Goal: Information Seeking & Learning: Compare options

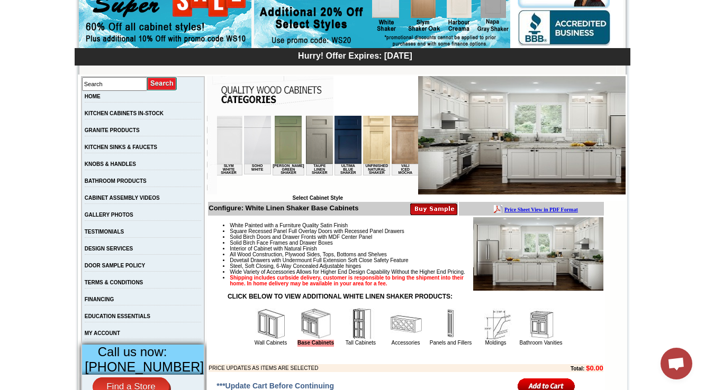
scroll to position [0, 1917]
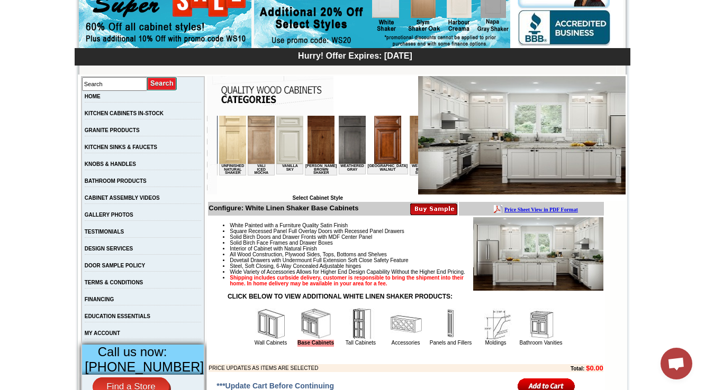
drag, startPoint x: 250, startPoint y: 192, endPoint x: 633, endPoint y: 307, distance: 400.5
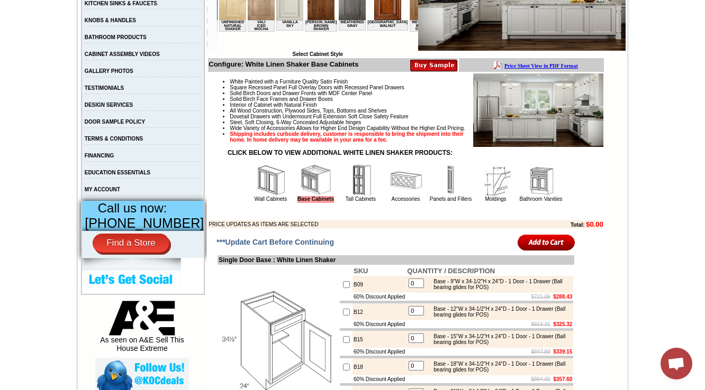
scroll to position [423, 0]
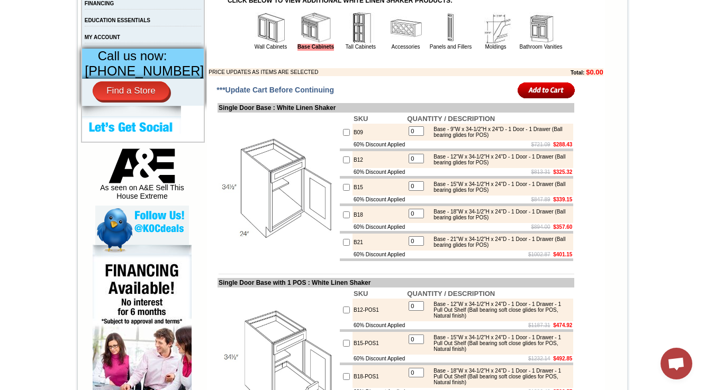
click at [300, 44] on img at bounding box center [316, 28] width 32 height 32
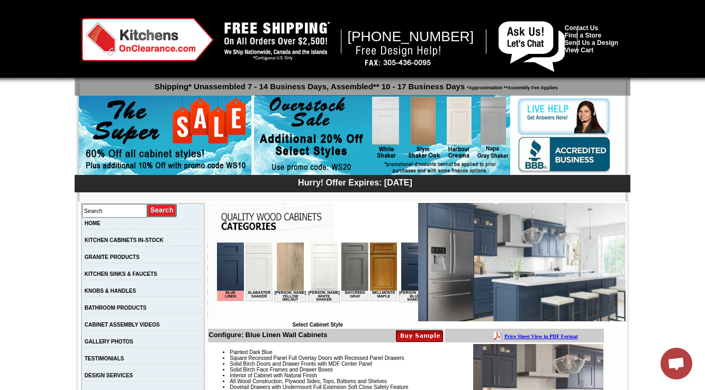
scroll to position [254, 0]
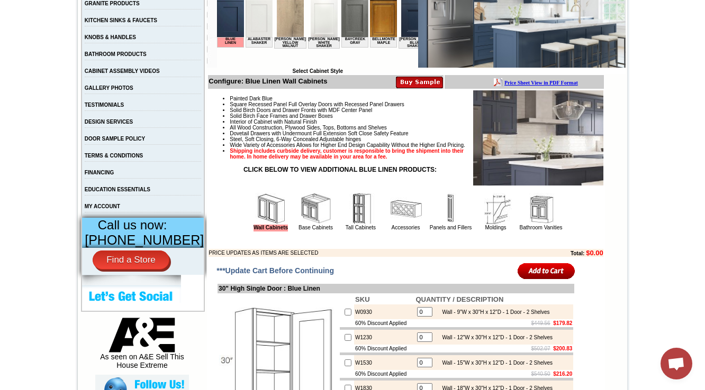
click at [305, 211] on img at bounding box center [316, 209] width 32 height 32
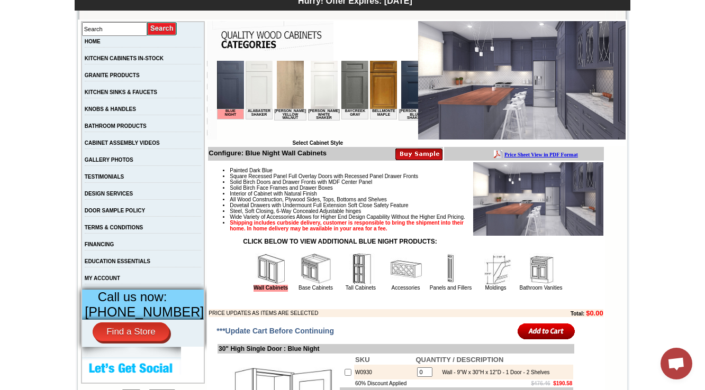
scroll to position [466, 0]
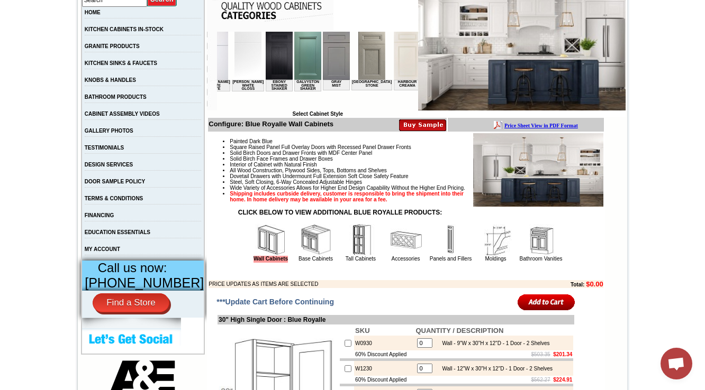
scroll to position [296, 0]
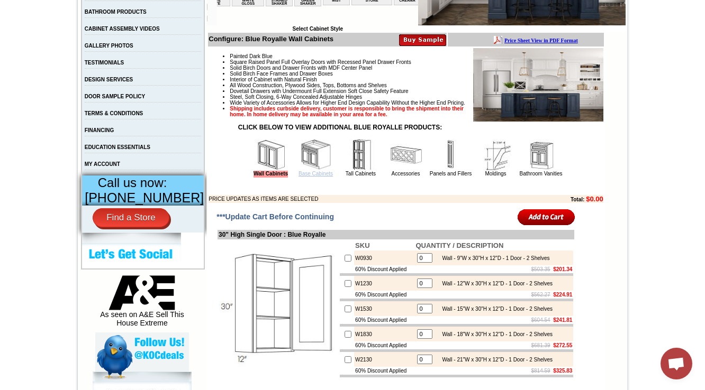
drag, startPoint x: 177, startPoint y: 54, endPoint x: 305, endPoint y: 192, distance: 188.3
click at [305, 177] on link "Base Cabinets" at bounding box center [315, 174] width 34 height 6
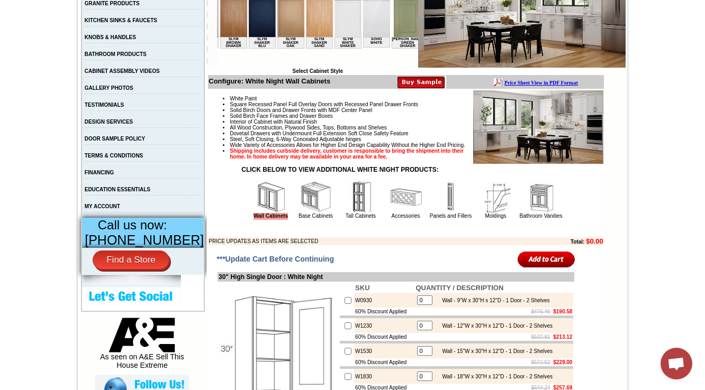
scroll to position [423, 0]
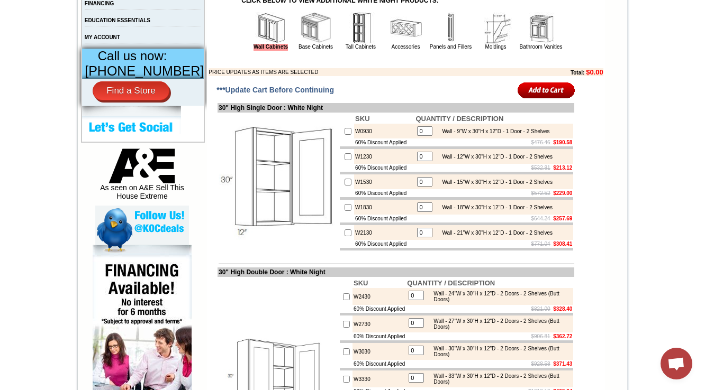
click at [304, 44] on img at bounding box center [316, 28] width 32 height 32
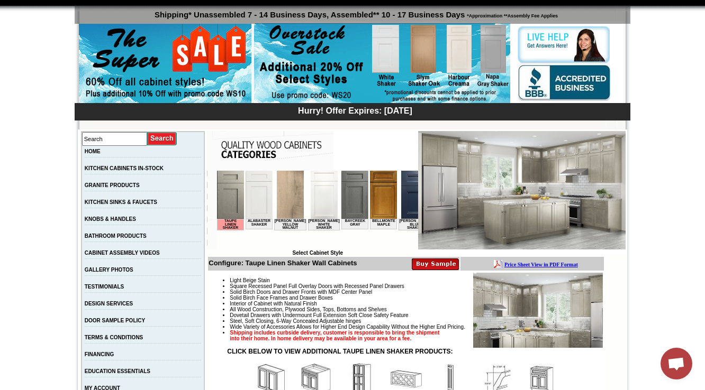
scroll to position [254, 0]
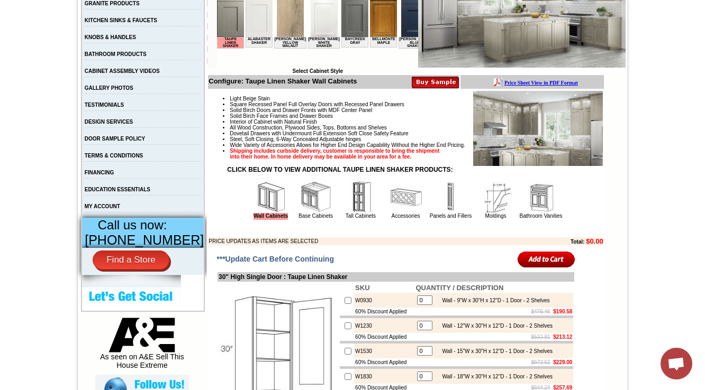
click at [306, 213] on img at bounding box center [316, 197] width 32 height 32
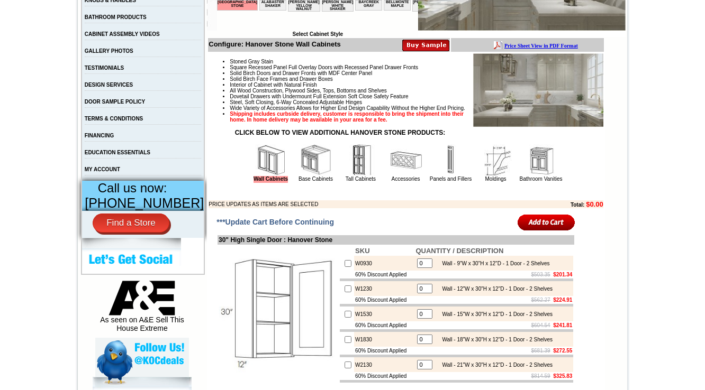
scroll to position [296, 0]
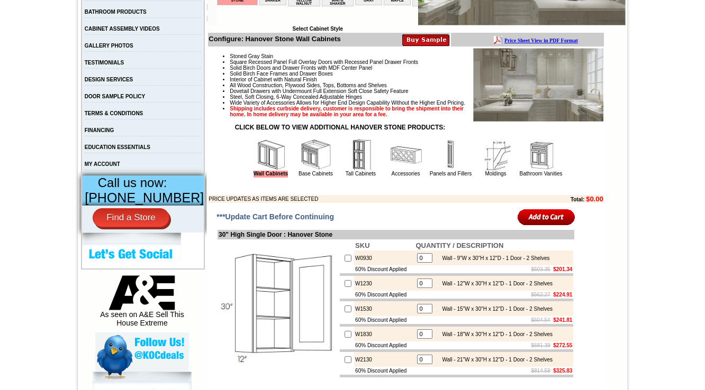
click at [304, 171] on img at bounding box center [316, 155] width 32 height 32
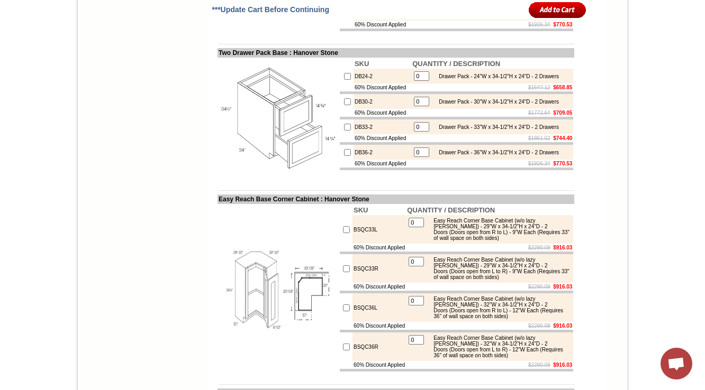
scroll to position [4916, 0]
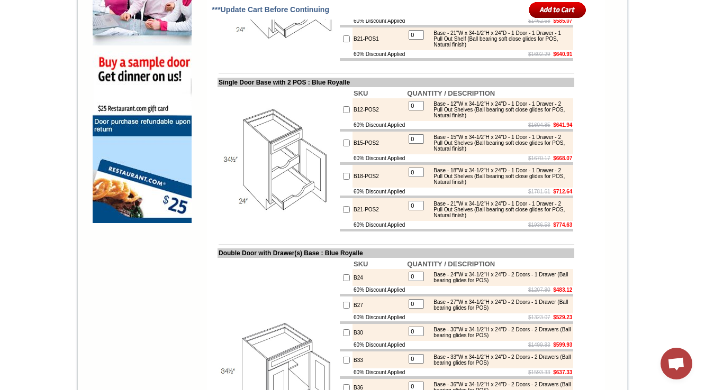
scroll to position [2453, 0]
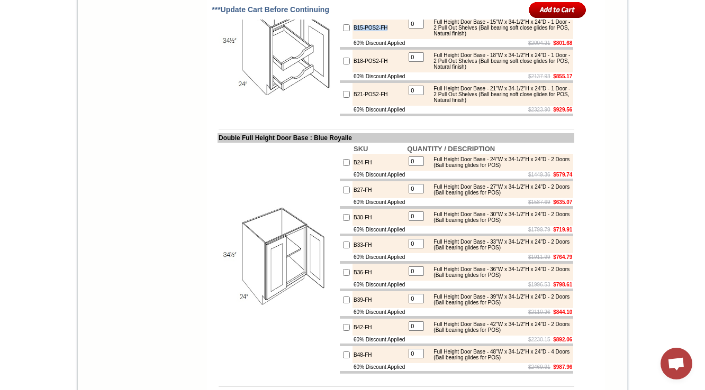
drag, startPoint x: 380, startPoint y: 198, endPoint x: 344, endPoint y: 197, distance: 36.5
click at [352, 39] on td "B15-POS2-FH" at bounding box center [378, 27] width 53 height 23
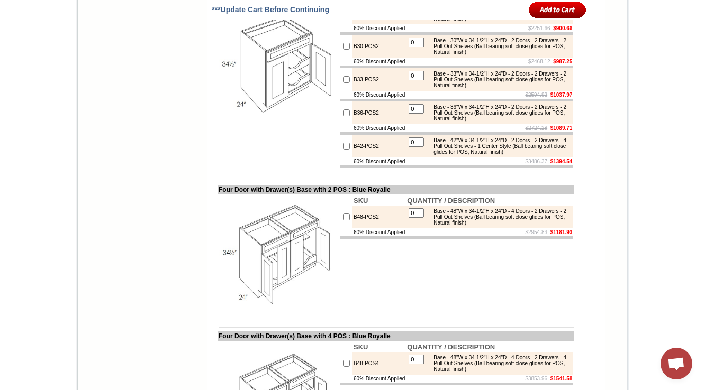
scroll to position [3249, 0]
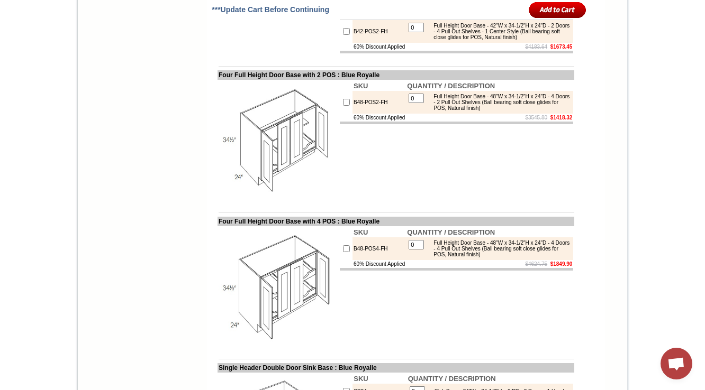
drag, startPoint x: 393, startPoint y: 197, endPoint x: 335, endPoint y: 194, distance: 57.2
copy tr "B33-POS2-FH"
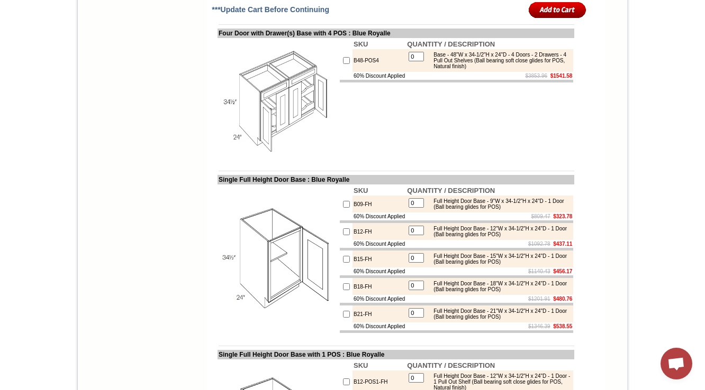
scroll to position [3552, 0]
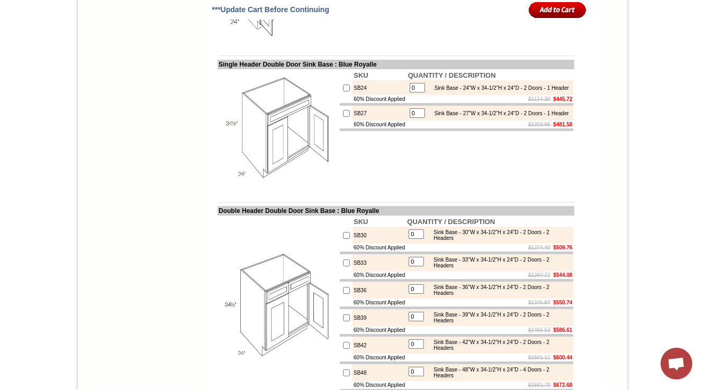
drag, startPoint x: 383, startPoint y: 195, endPoint x: 339, endPoint y: 193, distance: 44.5
copy tr "B48-POS4-FH"
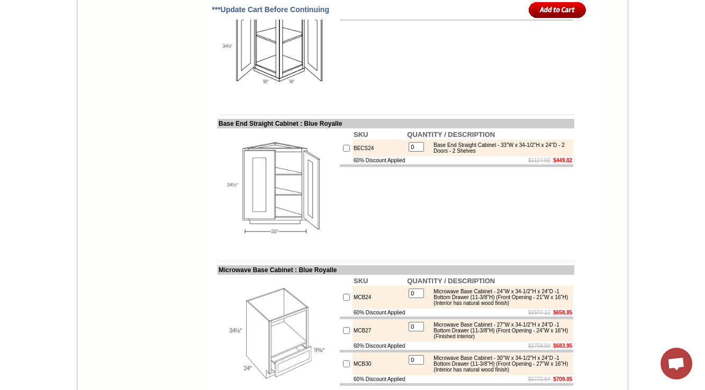
scroll to position [5743, 0]
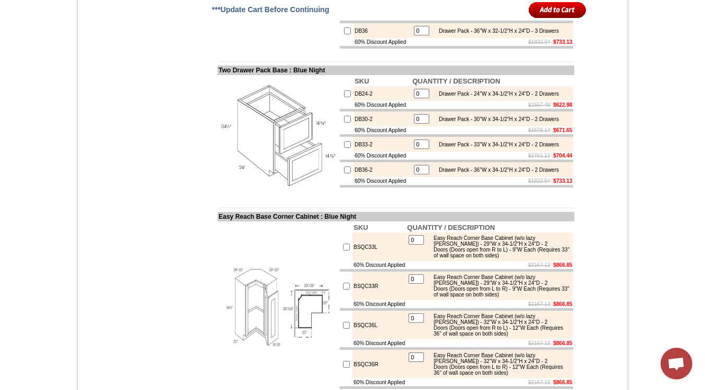
scroll to position [4916, 0]
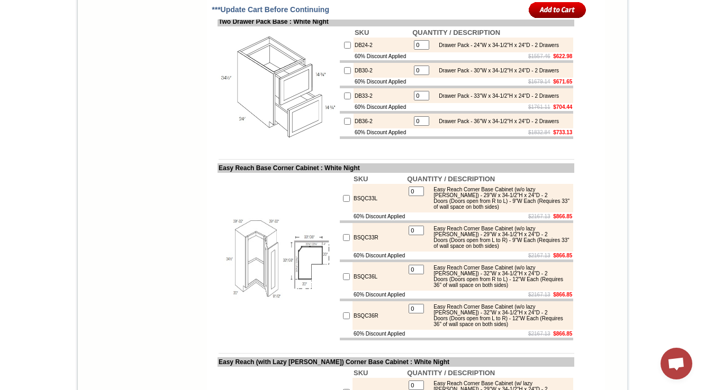
scroll to position [4916, 0]
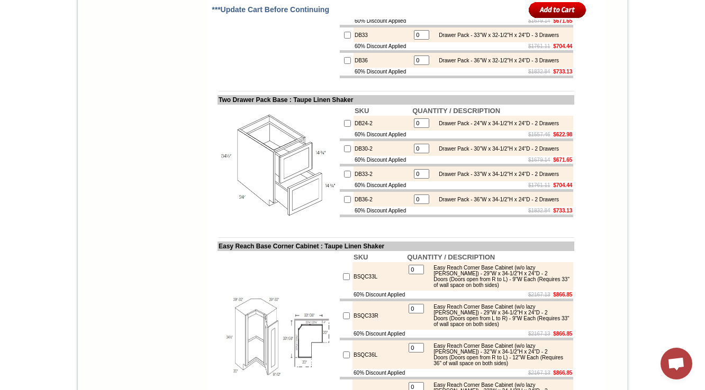
scroll to position [4958, 0]
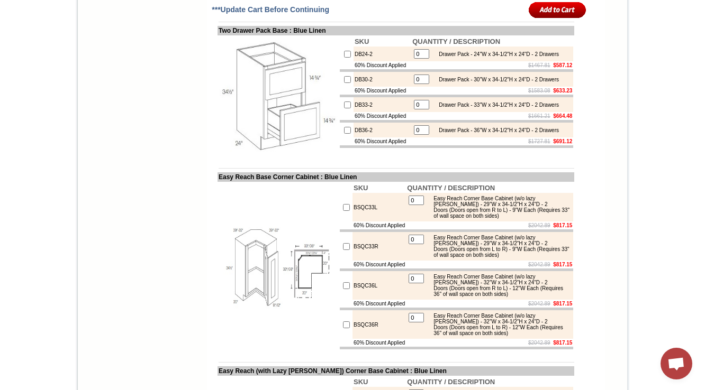
scroll to position [4685, 0]
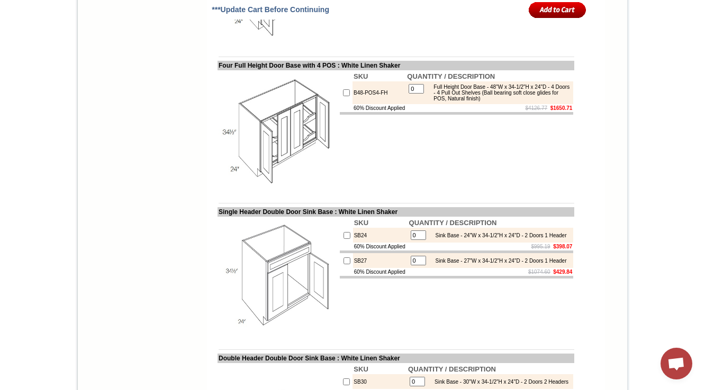
scroll to position [1746, 0]
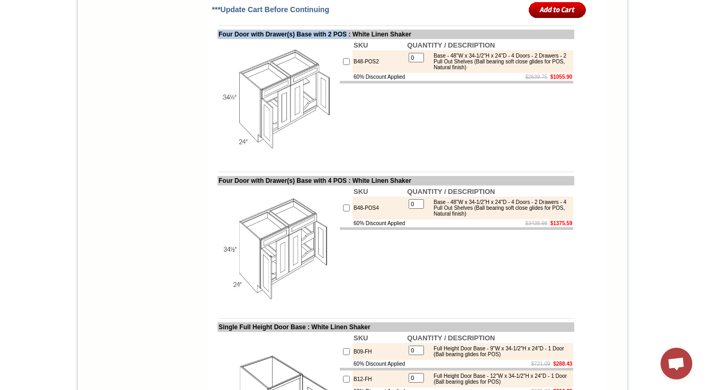
drag, startPoint x: 208, startPoint y: 166, endPoint x: 362, endPoint y: 162, distance: 154.5
click at [362, 39] on td "Four Door with Drawer(s) Base with 2 POS : White Linen Shaker" at bounding box center [395, 35] width 357 height 10
copy td "Four Door with Drawer(s) Base with 2 POS"
drag, startPoint x: 377, startPoint y: 197, endPoint x: 343, endPoint y: 197, distance: 33.9
click at [352, 73] on td "B48-POS2" at bounding box center [378, 61] width 53 height 23
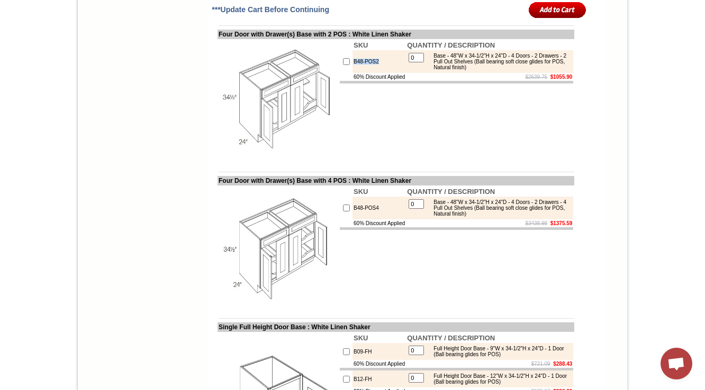
copy td "B48-POS2"
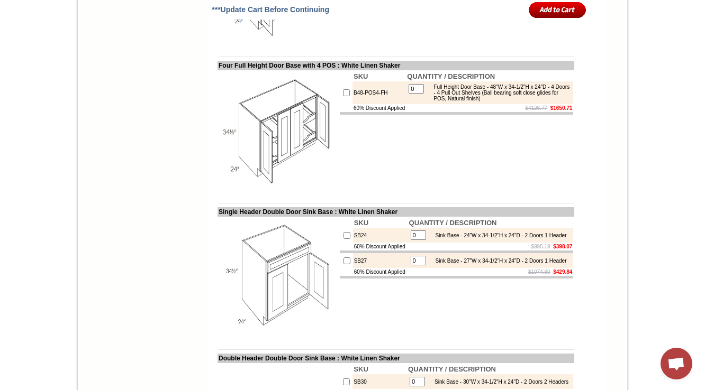
drag, startPoint x: 392, startPoint y: 192, endPoint x: 670, endPoint y: 169, distance: 278.7
copy td "B48-POS2-FH"
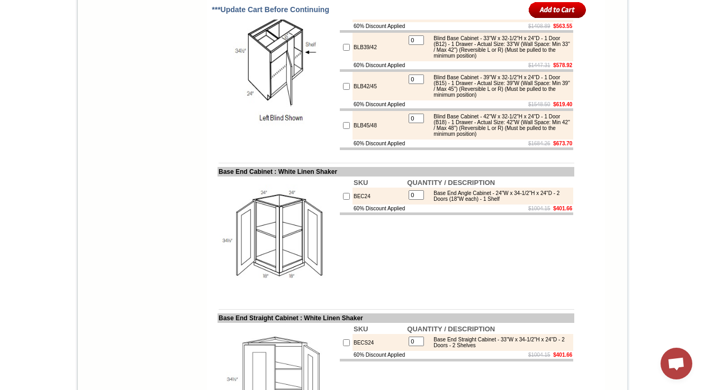
scroll to position [5510, 0]
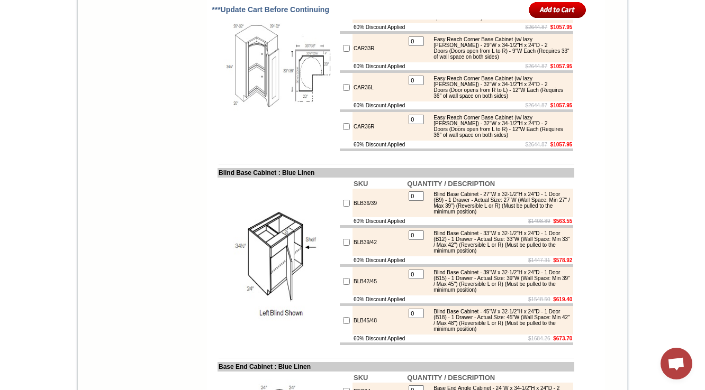
scroll to position [5258, 0]
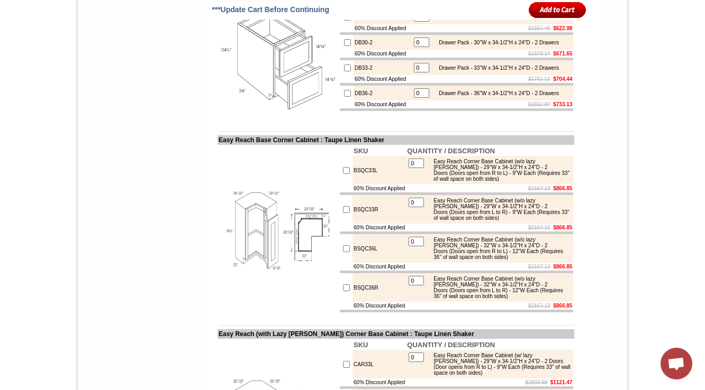
scroll to position [5903, 0]
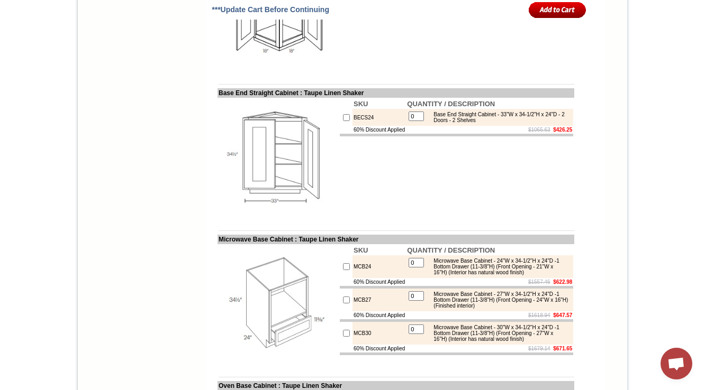
scroll to position [5901, 0]
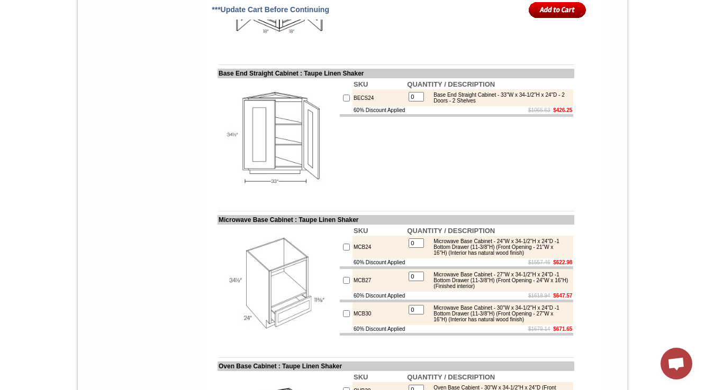
drag, startPoint x: 430, startPoint y: 229, endPoint x: 394, endPoint y: 239, distance: 37.4
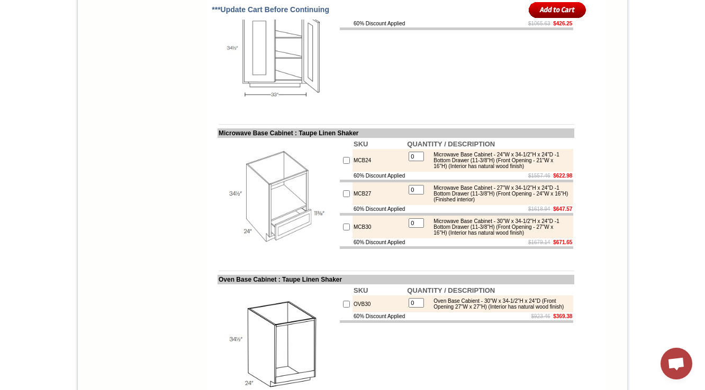
scroll to position [6010, 0]
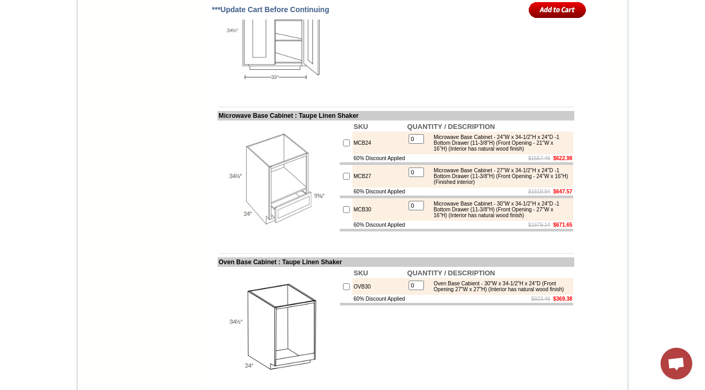
scroll to position [6050, 0]
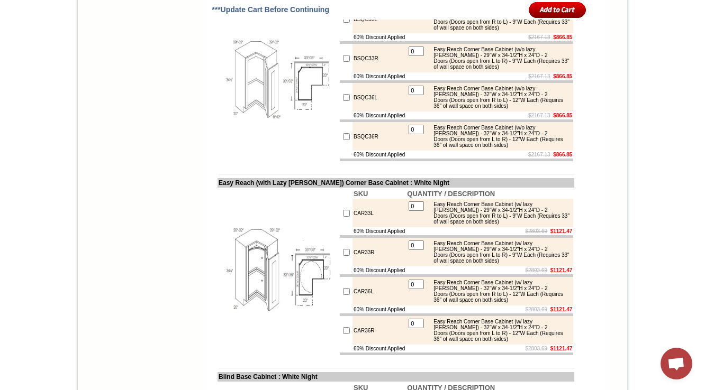
scroll to position [5152, 0]
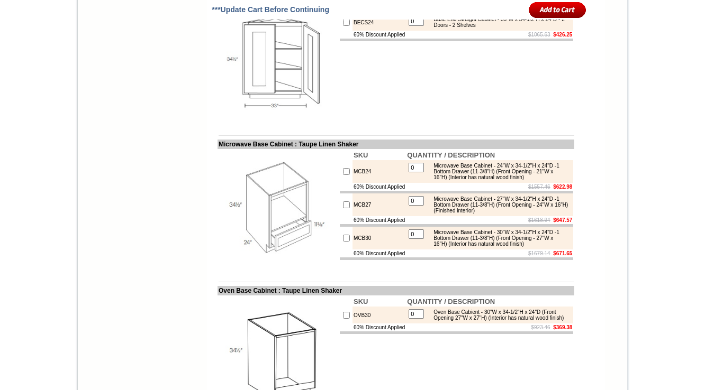
scroll to position [5966, 0]
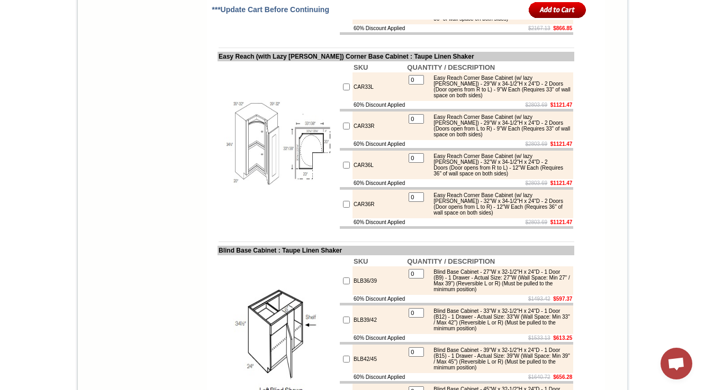
scroll to position [5237, 0]
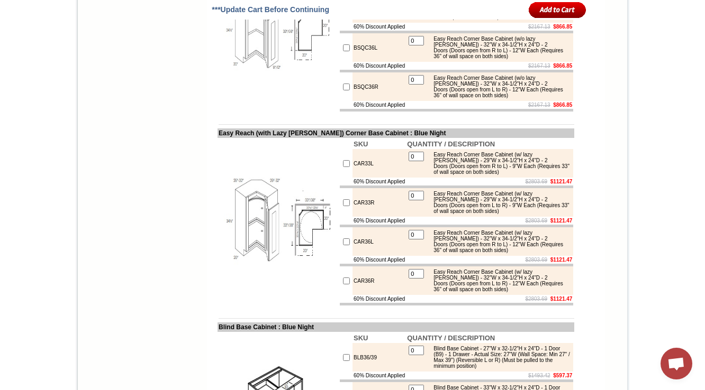
scroll to position [5215, 0]
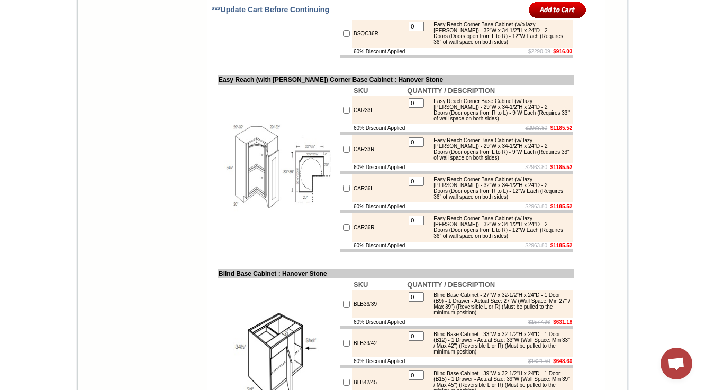
scroll to position [5255, 0]
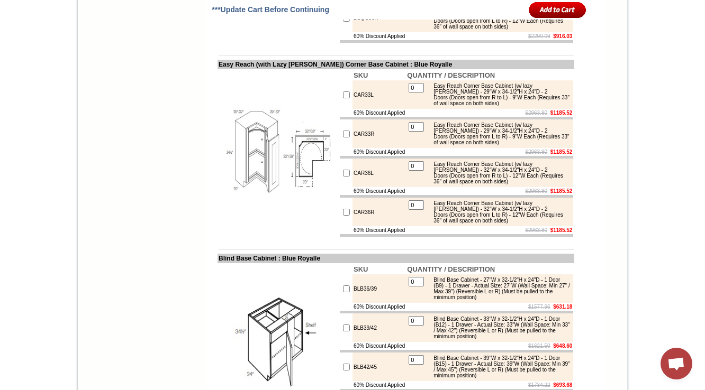
scroll to position [5194, 0]
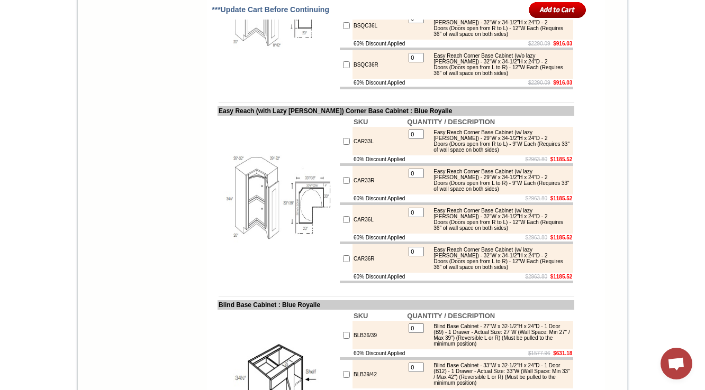
drag, startPoint x: 212, startPoint y: 84, endPoint x: 284, endPoint y: 90, distance: 72.8
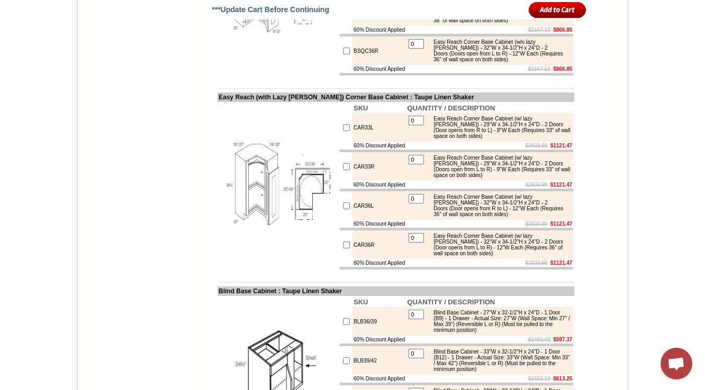
scroll to position [5154, 0]
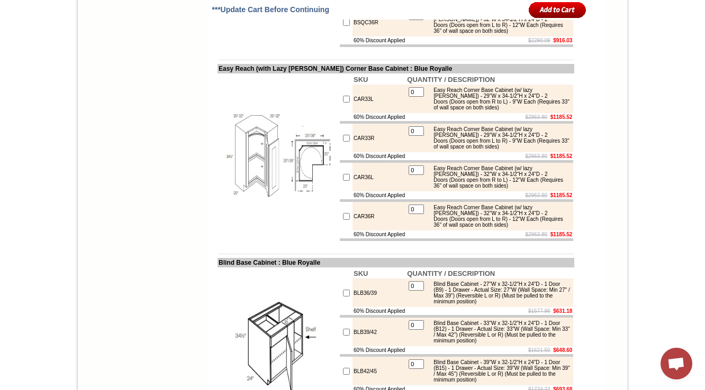
scroll to position [4657, 0]
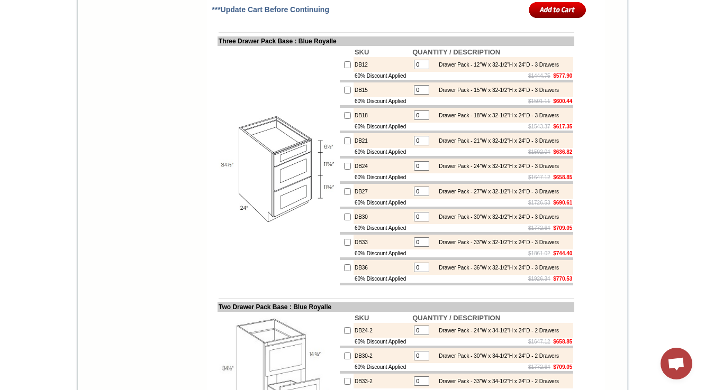
drag, startPoint x: 526, startPoint y: 86, endPoint x: 351, endPoint y: 138, distance: 182.5
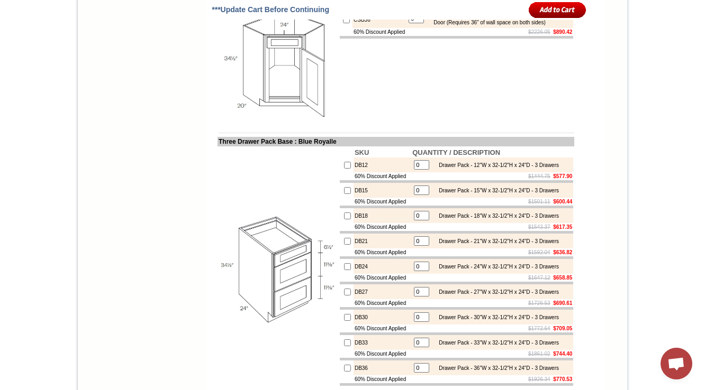
scroll to position [4599, 0]
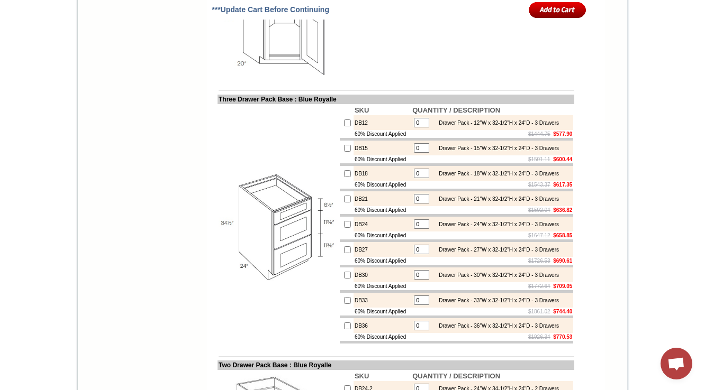
drag, startPoint x: 472, startPoint y: 254, endPoint x: 475, endPoint y: 260, distance: 6.6
copy div "(Requires 36" of wall space on both sides)"
click at [424, 79] on td "SKU QUANTITY / DESCRIPTION CSB36 0 Corner Sink Base Cabinet - 32"W x 34-1/2"H x…" at bounding box center [456, 18] width 235 height 121
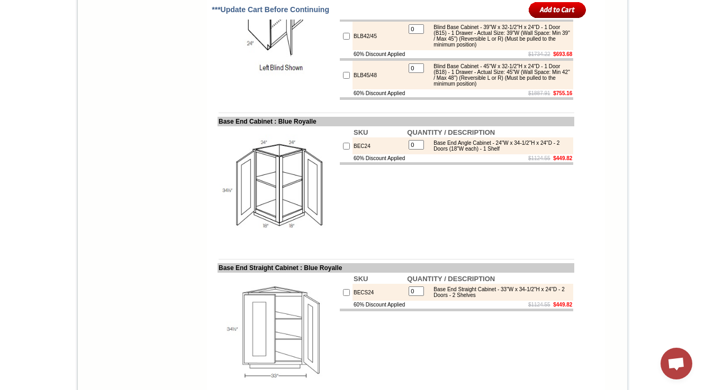
scroll to position [5573, 0]
copy div "(Requires 36" of wall space on both sides)"
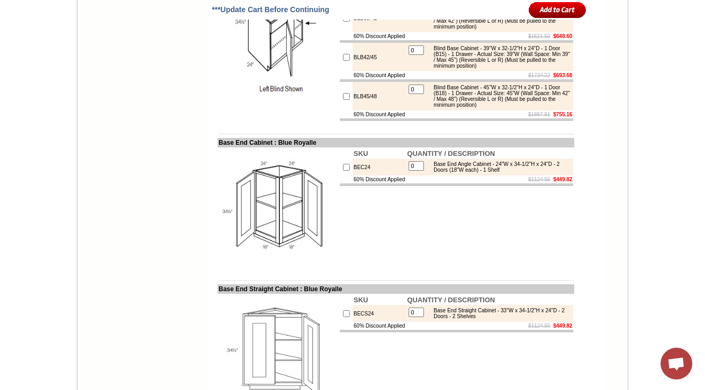
scroll to position [5530, 0]
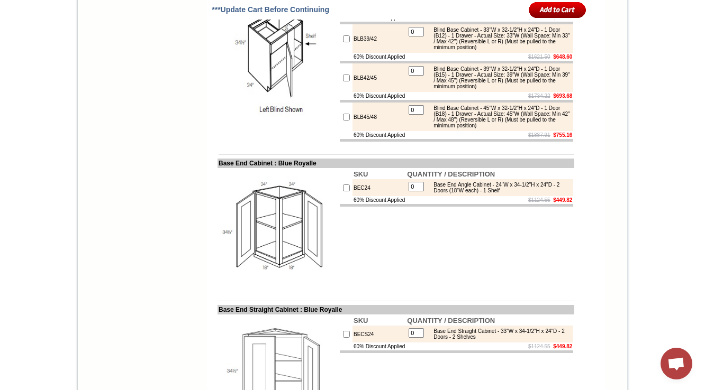
drag, startPoint x: 498, startPoint y: 199, endPoint x: 498, endPoint y: 205, distance: 5.8
copy div "(Requires 33" of wall space on both sides)"
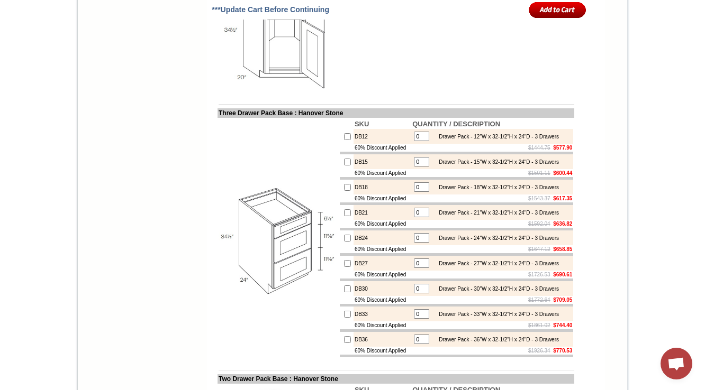
scroll to position [4615, 0]
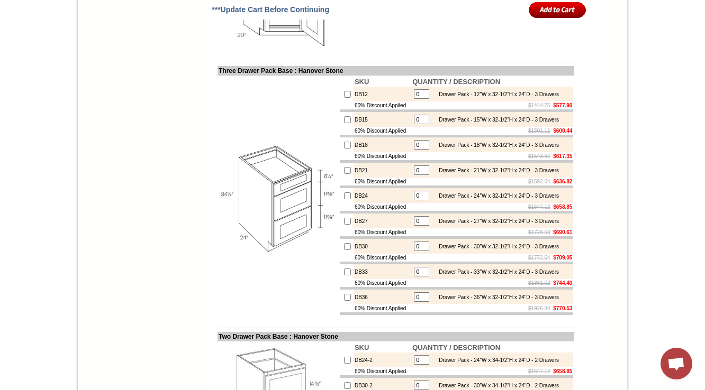
drag, startPoint x: 208, startPoint y: 61, endPoint x: 239, endPoint y: 100, distance: 49.3
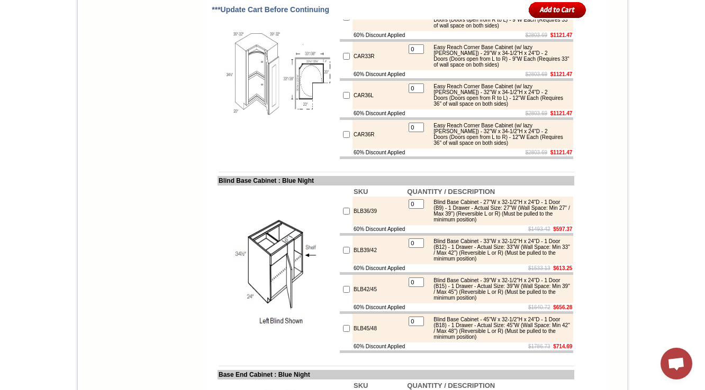
scroll to position [5531, 0]
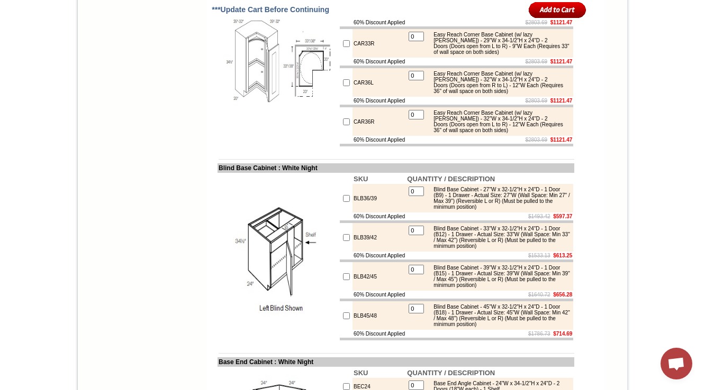
scroll to position [5531, 0]
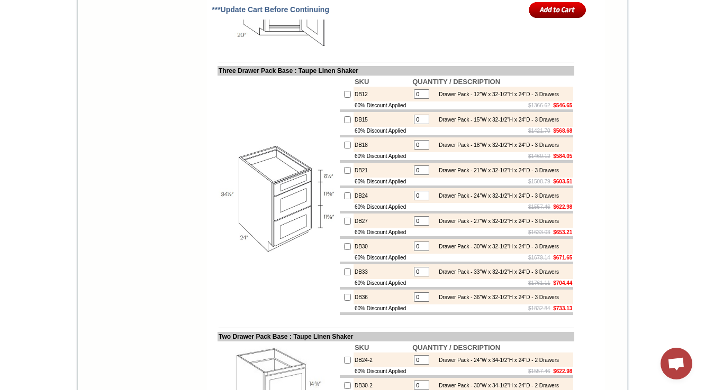
scroll to position [5319, 0]
drag, startPoint x: 529, startPoint y: 102, endPoint x: 454, endPoint y: 79, distance: 78.0
drag, startPoint x: 433, startPoint y: 81, endPoint x: 550, endPoint y: 95, distance: 117.8
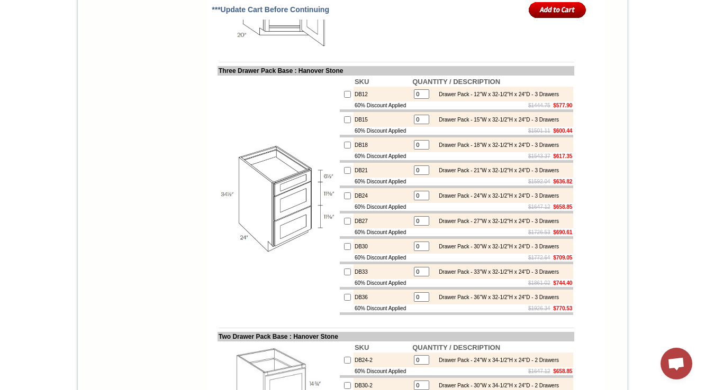
copy div "Corner Sink Front and Kicker - 18"W (Door front) x 34-1/2"H x 24"D - 1 Door (Re…"
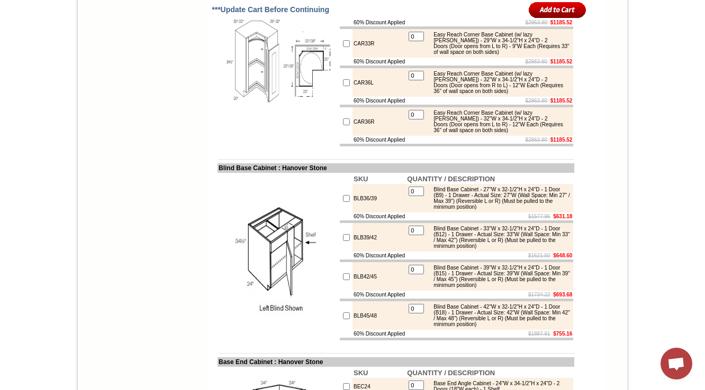
scroll to position [5531, 0]
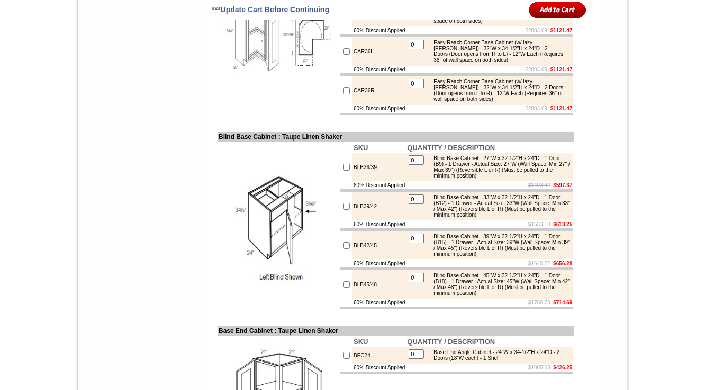
scroll to position [5528, 0]
